Goal: Leave review/rating: Share an evaluation or opinion about a product, service, or content

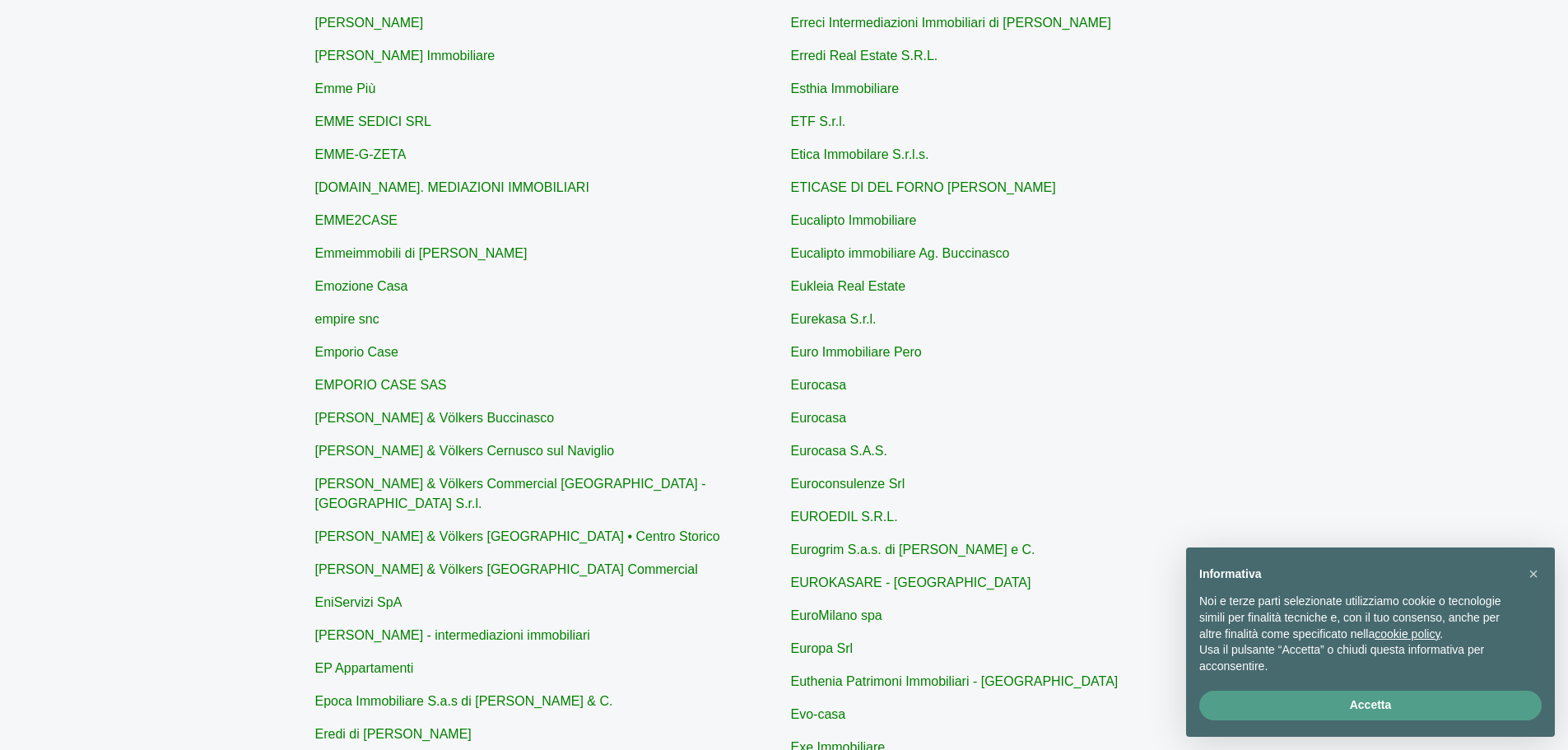
scroll to position [439, 0]
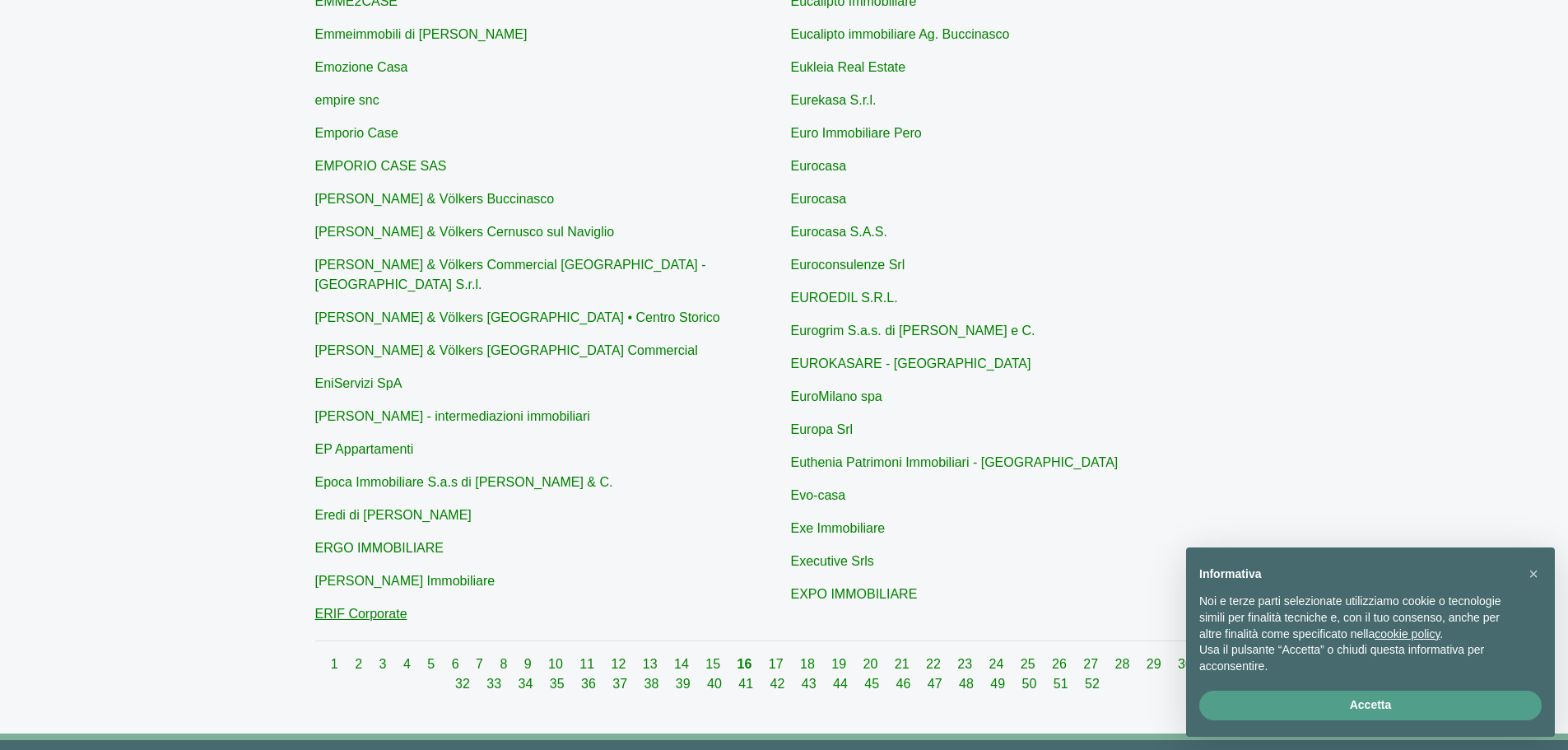
click at [389, 607] on link "ERIF Corporate" at bounding box center [362, 614] width 93 height 14
type input "ERIF Corporate"
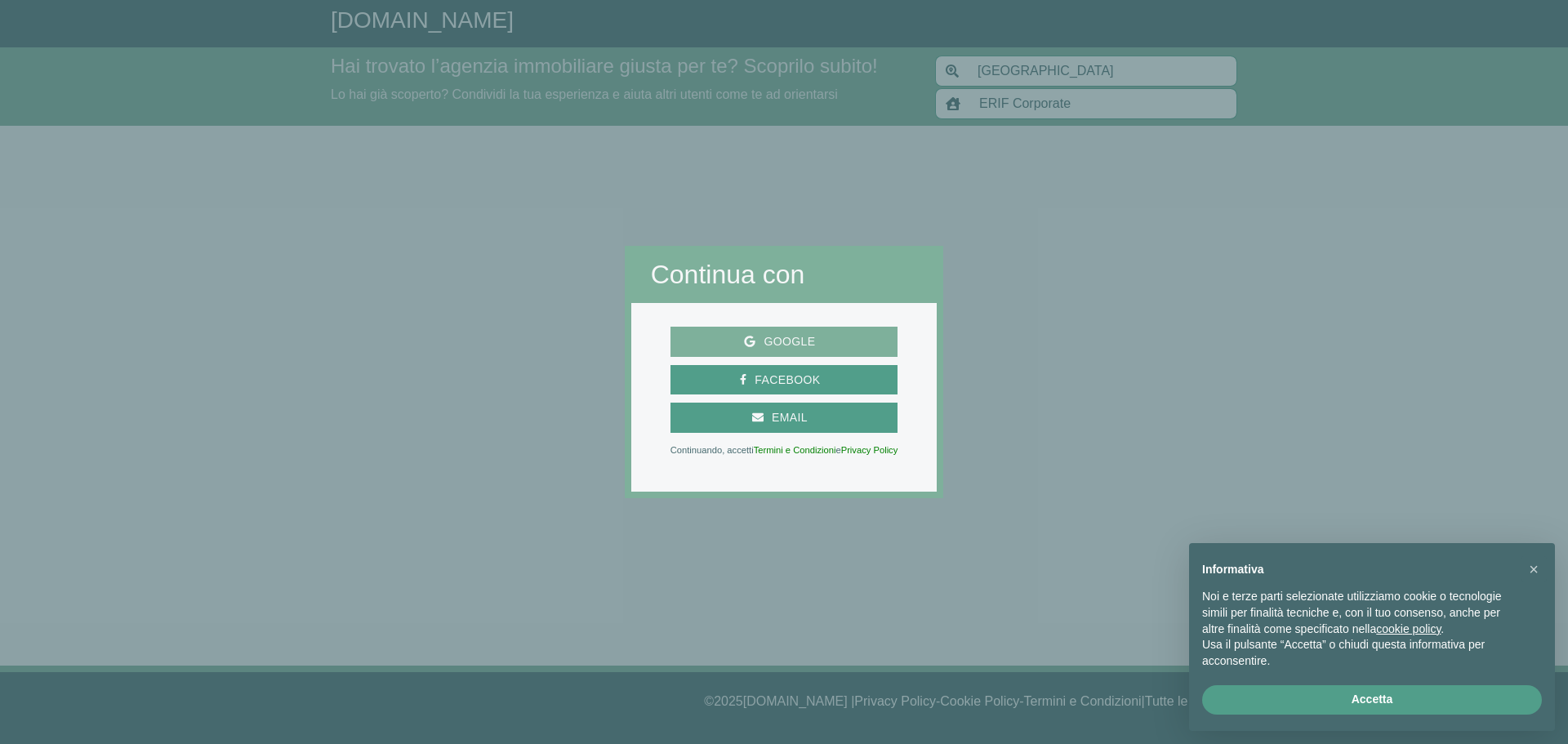
click at [804, 340] on span "Google" at bounding box center [788, 341] width 67 height 20
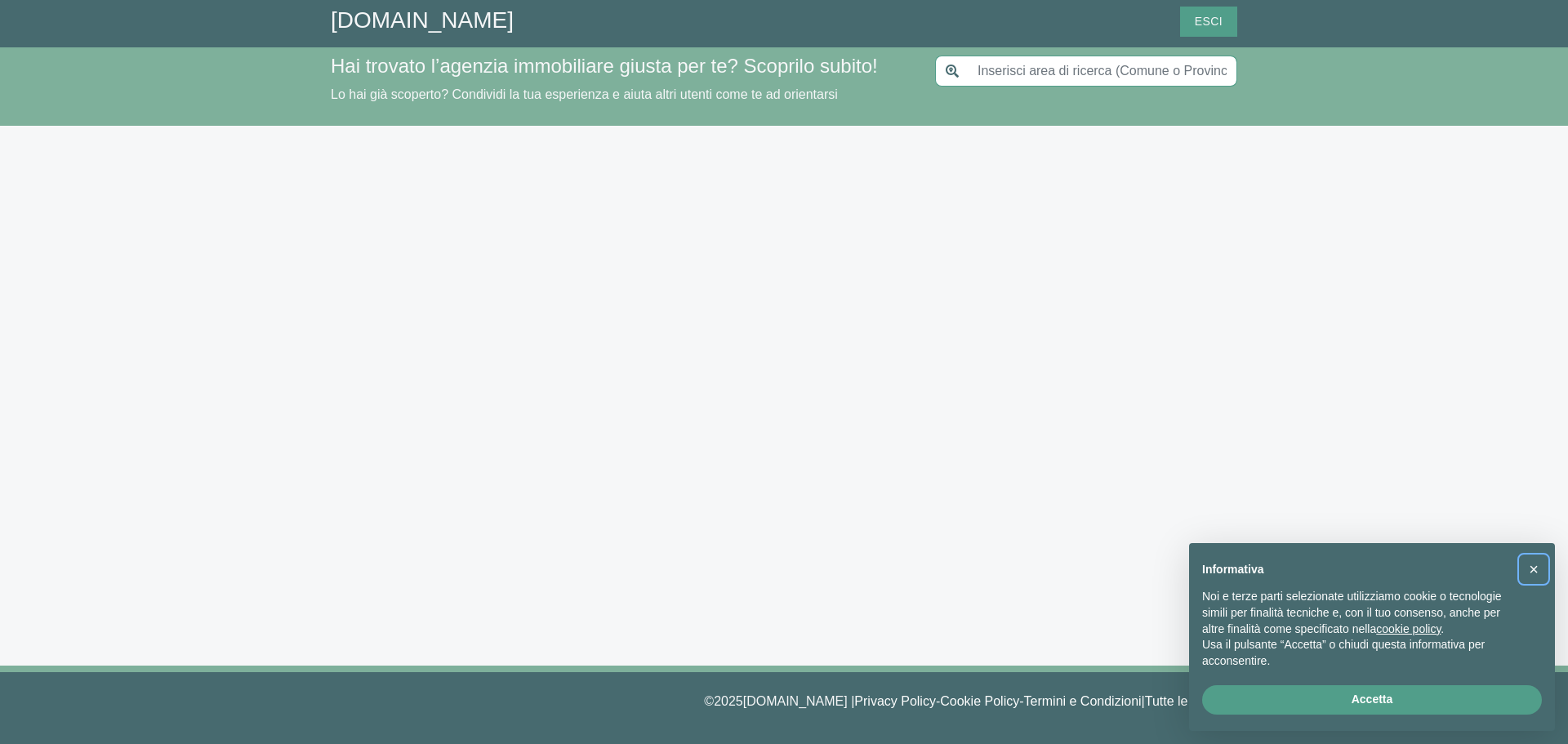
click at [1533, 569] on span "×" at bounding box center [1534, 569] width 10 height 18
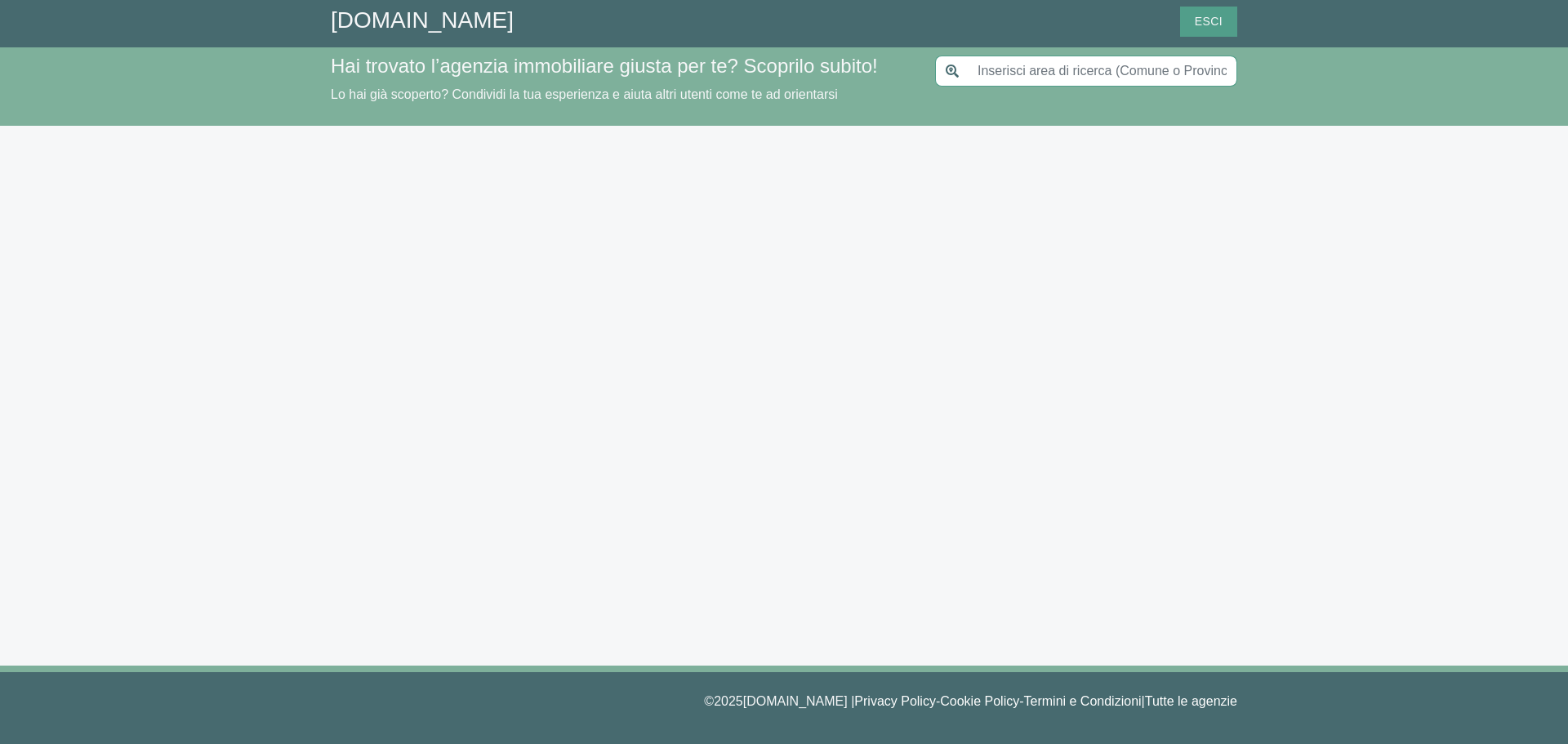
type input "[GEOGRAPHIC_DATA]"
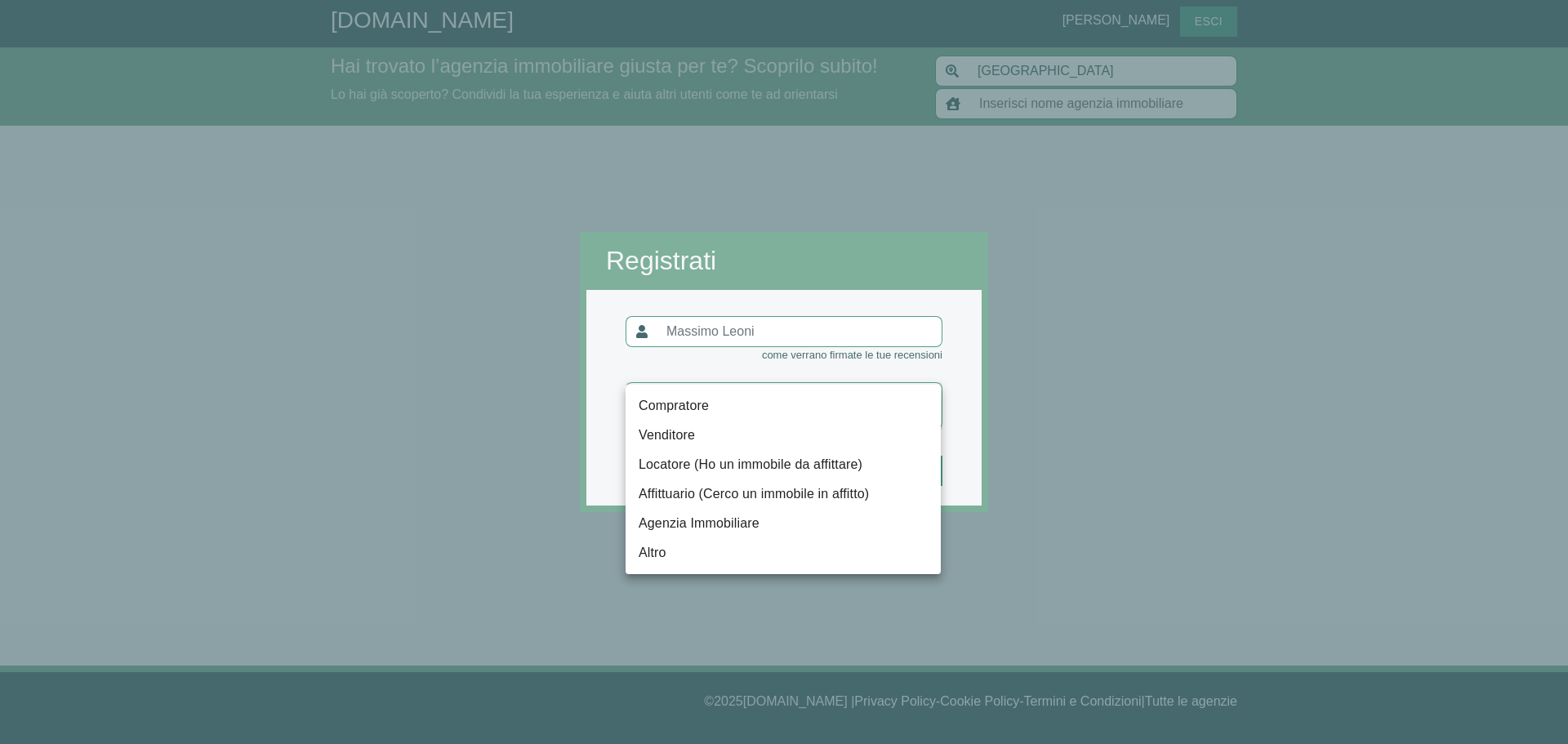
click at [882, 406] on body "[DOMAIN_NAME] [PERSON_NAME] Hai trovato l’agenzia immobiliare giusta per te? Sc…" at bounding box center [784, 372] width 1568 height 744
click at [766, 406] on li "Compratore" at bounding box center [783, 406] width 315 height 30
type input "compratore"
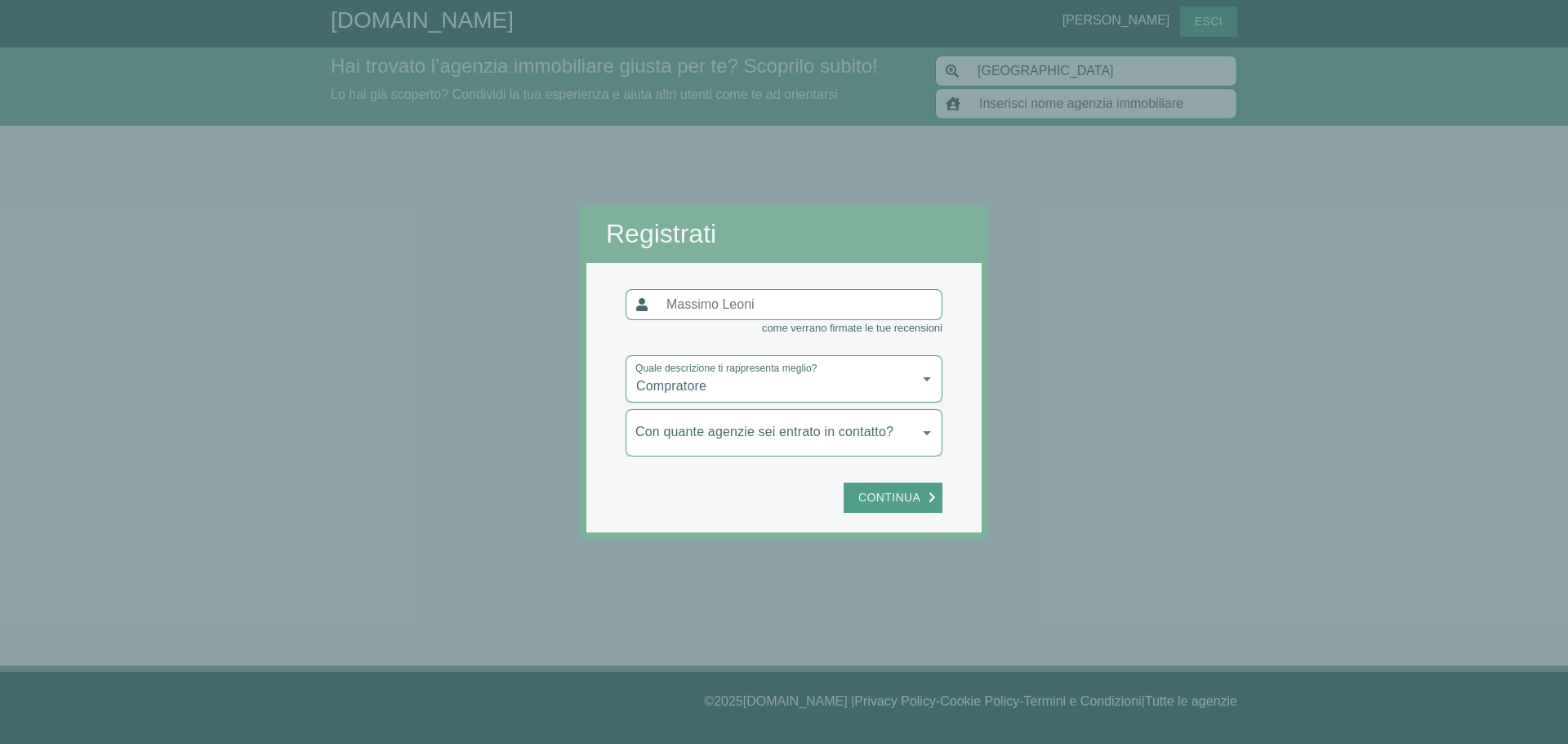
click at [819, 436] on body "[DOMAIN_NAME] [PERSON_NAME] Hai trovato l’agenzia immobiliare giusta per te? Sc…" at bounding box center [784, 372] width 1568 height 744
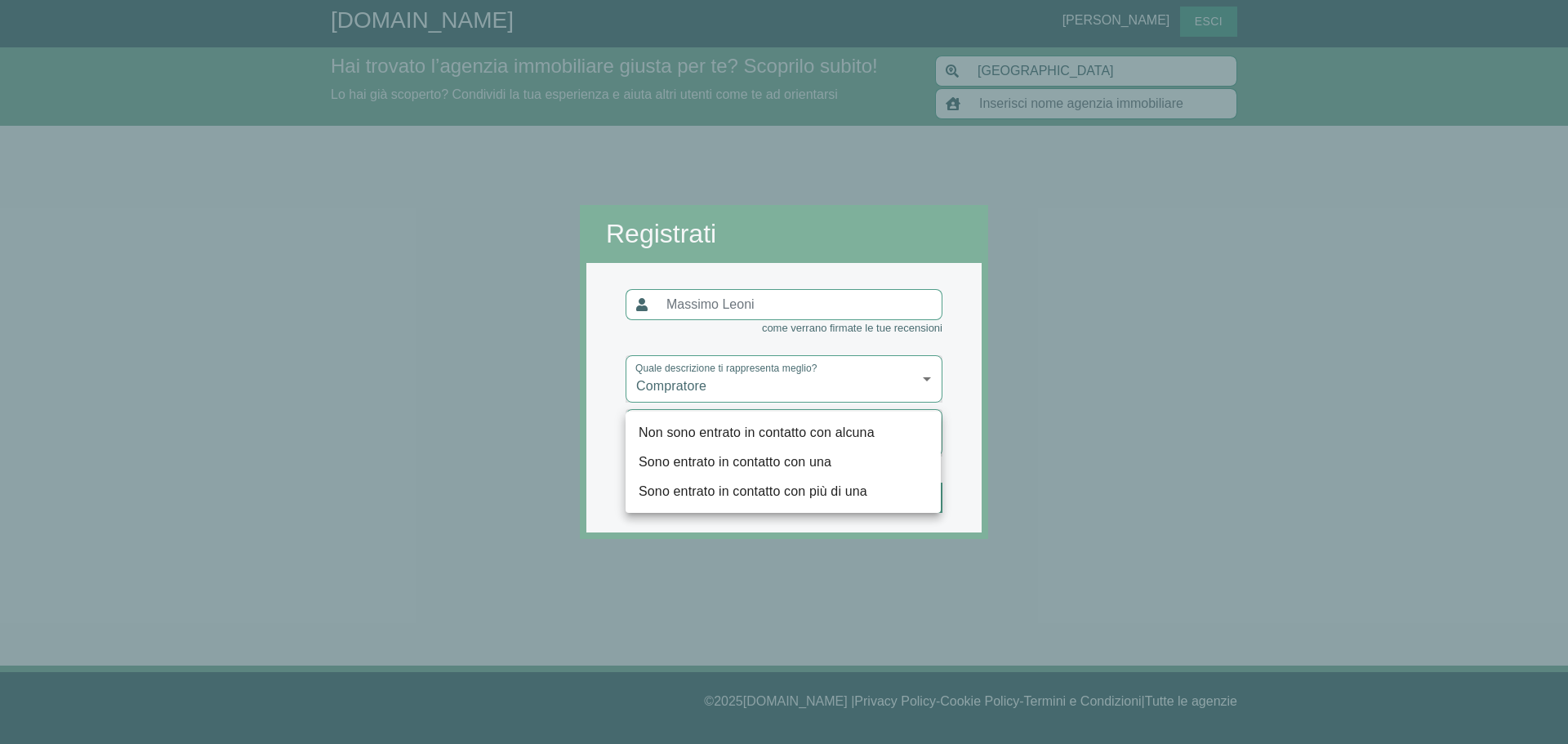
click at [804, 432] on li "Non sono entrato in contatto con alcuna" at bounding box center [783, 433] width 315 height 30
type input "nessuna"
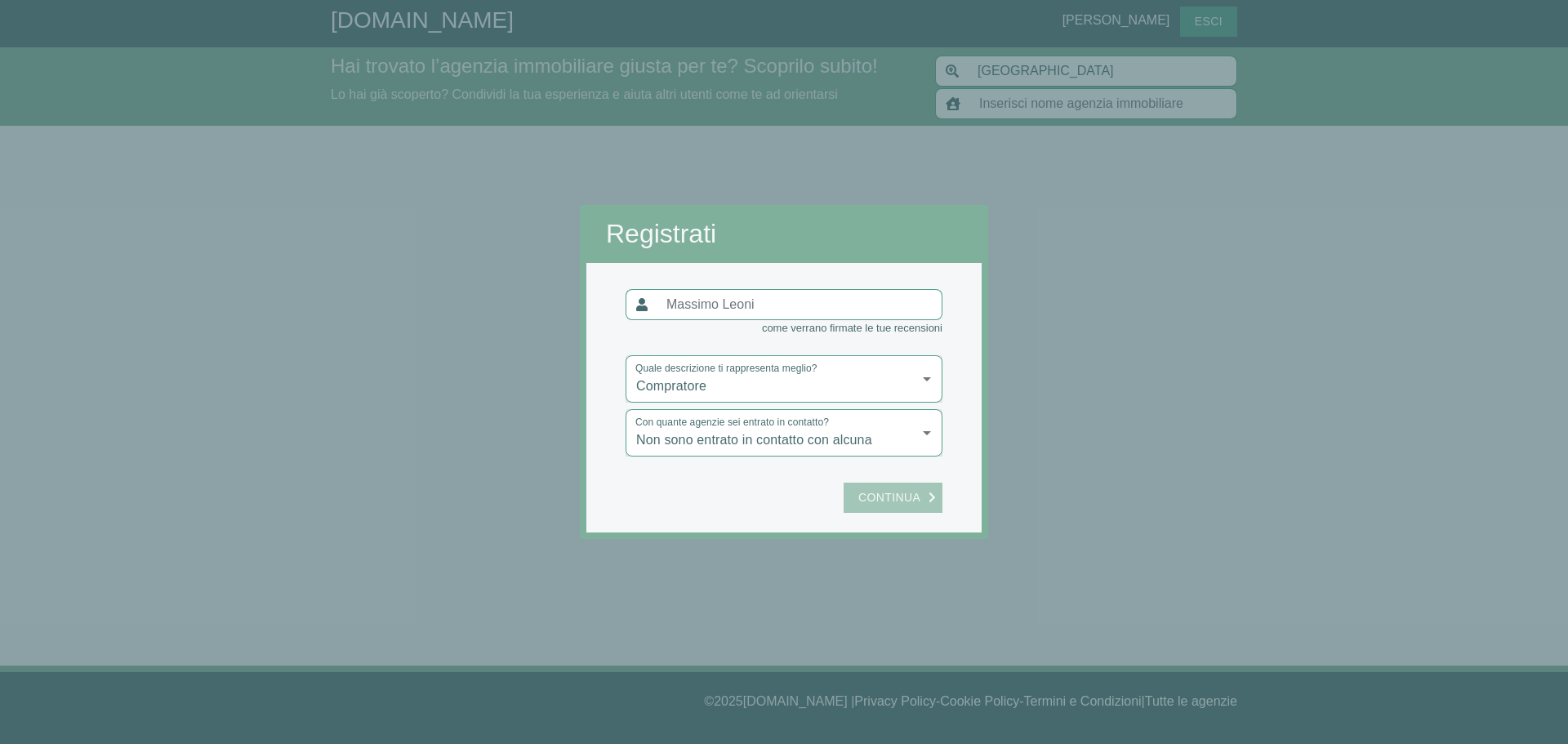
click at [902, 495] on span "Continua" at bounding box center [890, 497] width 79 height 20
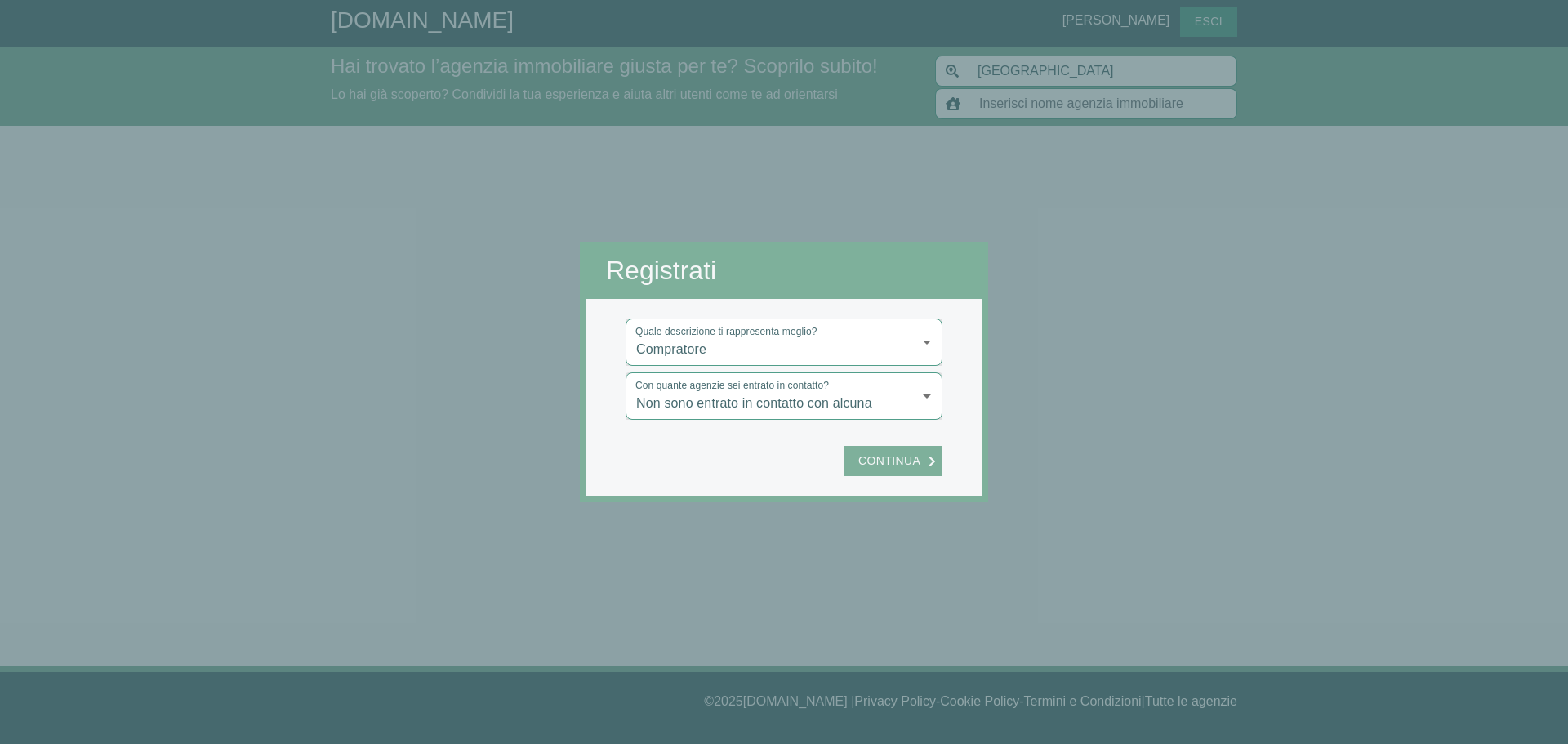
type input "ERIF Corporate"
